Goal: Information Seeking & Learning: Learn about a topic

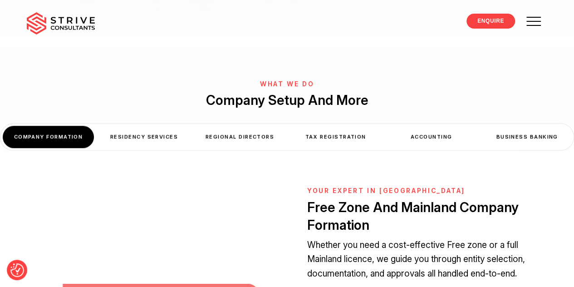
scroll to position [305, 0]
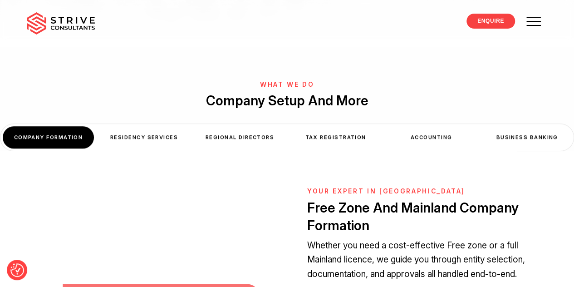
click at [141, 126] on div "Residency Services" at bounding box center [143, 137] width 91 height 22
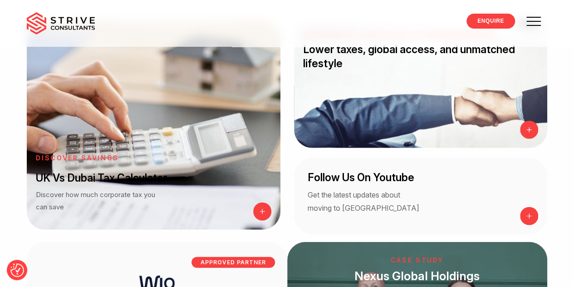
scroll to position [1293, 0]
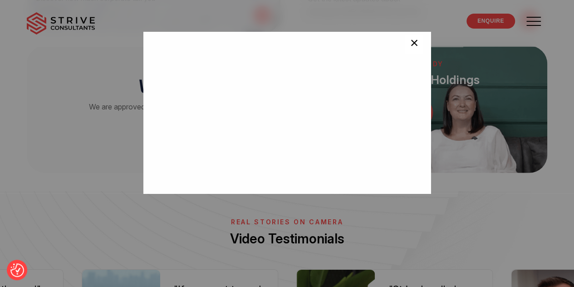
click at [410, 47] on span "×" at bounding box center [414, 44] width 9 height 18
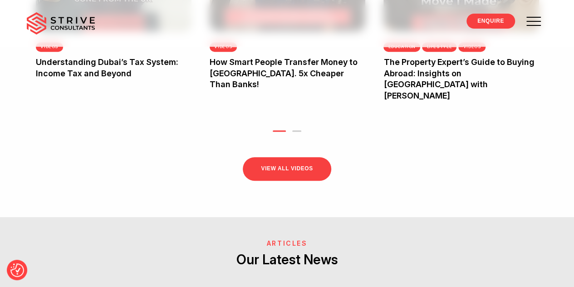
scroll to position [1952, 0]
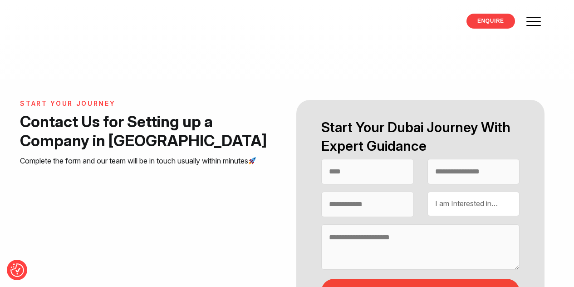
select select "Contact form"
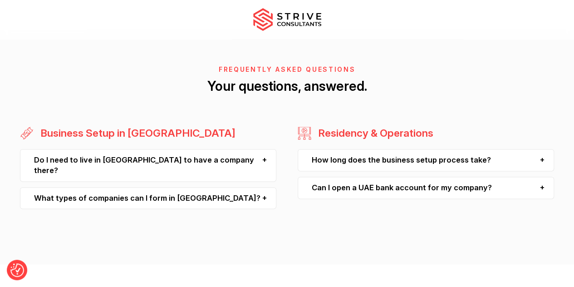
click at [542, 155] on div "How long does the business setup process take?" at bounding box center [425, 160] width 256 height 22
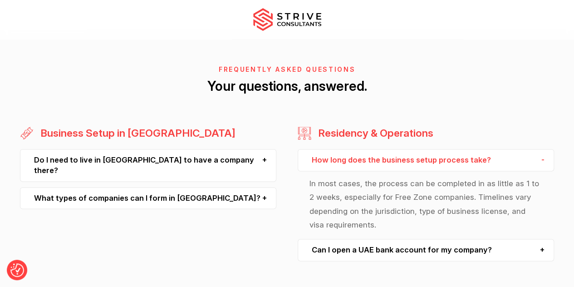
scroll to position [2378, 0]
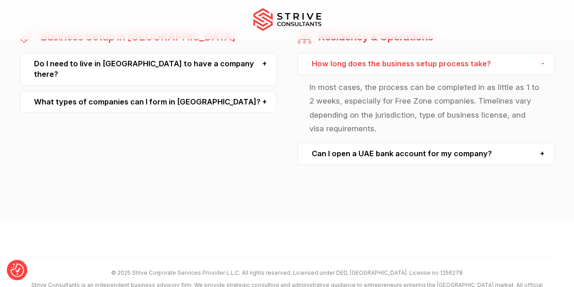
click at [541, 153] on div "Can I open a UAE bank account for my company?" at bounding box center [425, 153] width 256 height 22
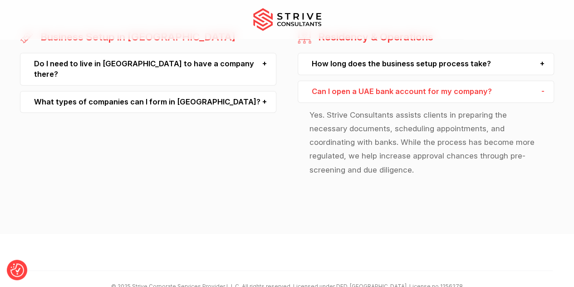
drag, startPoint x: 541, startPoint y: 153, endPoint x: 285, endPoint y: 139, distance: 255.7
click at [285, 139] on div "Business Setup in Dubai Do I need to live in Dubai to have a company there? No,…" at bounding box center [287, 107] width 574 height 154
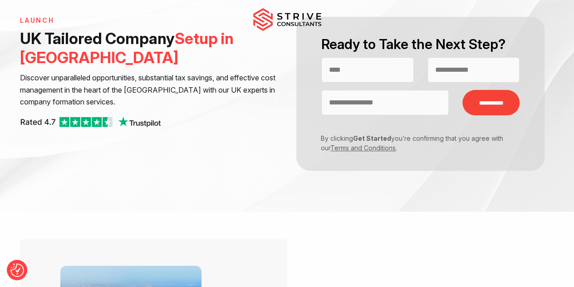
scroll to position [0, 0]
